Goal: Task Accomplishment & Management: Manage account settings

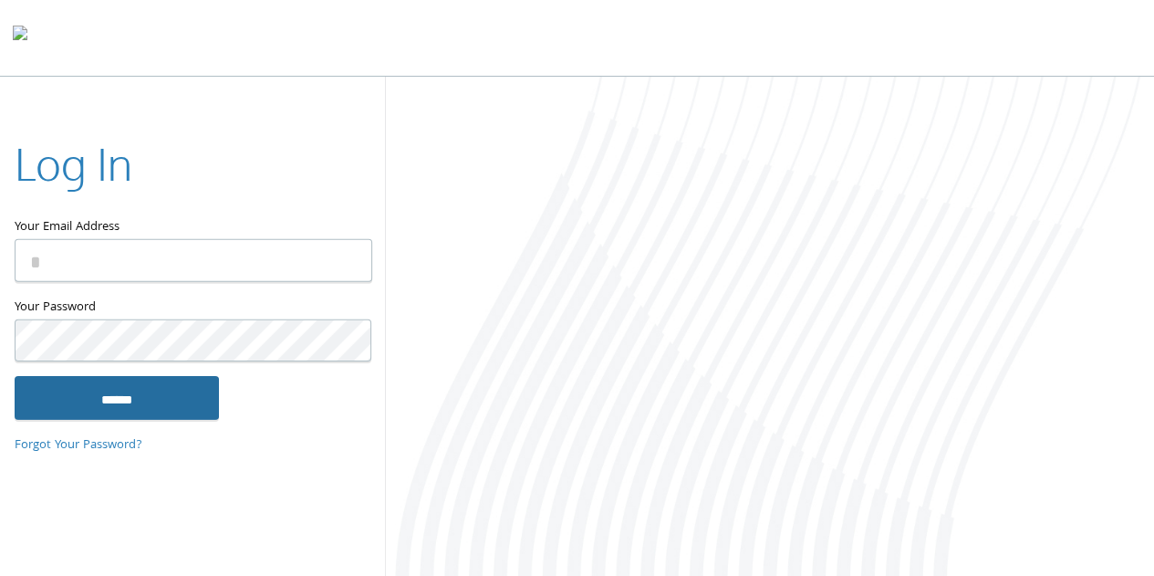
type input "**********"
click at [161, 391] on input "******" at bounding box center [117, 398] width 204 height 44
type input "**********"
click at [166, 410] on input "******" at bounding box center [117, 398] width 204 height 44
